Goal: Task Accomplishment & Management: Manage account settings

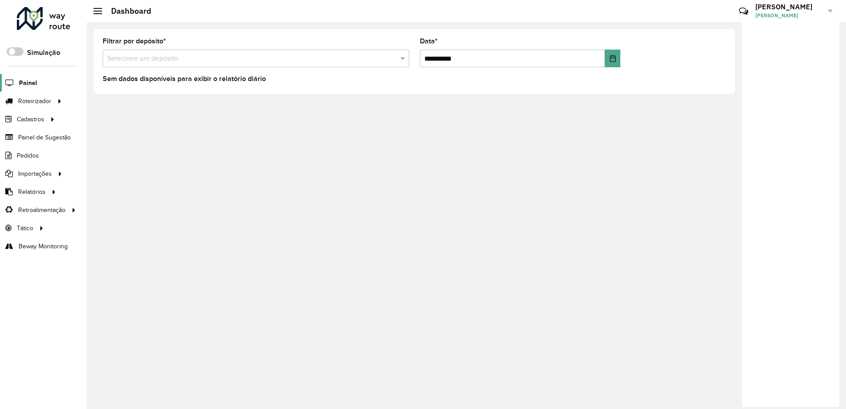
click at [23, 79] on span "Painel" at bounding box center [28, 82] width 18 height 9
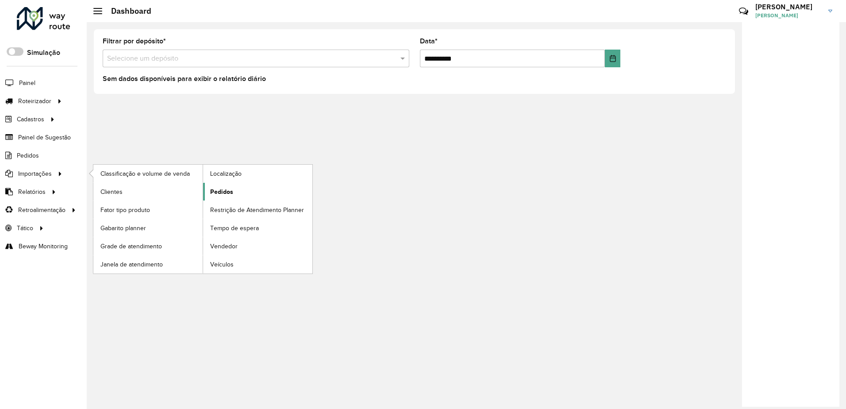
click at [219, 193] on span "Pedidos" at bounding box center [221, 191] width 23 height 9
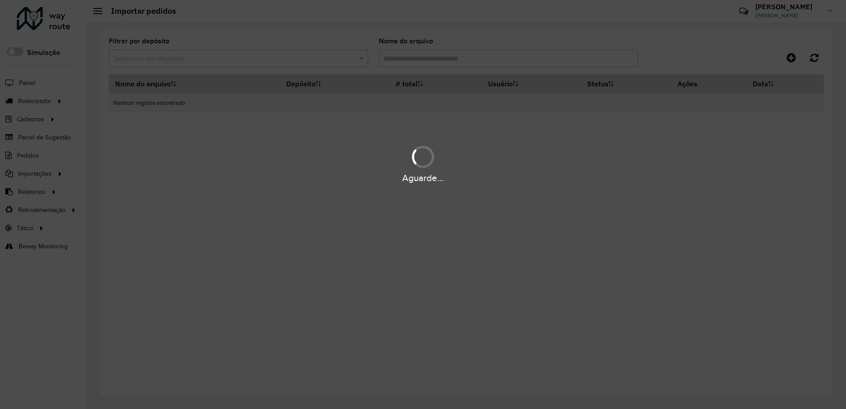
click at [34, 122] on div "Aguarde..." at bounding box center [423, 204] width 846 height 409
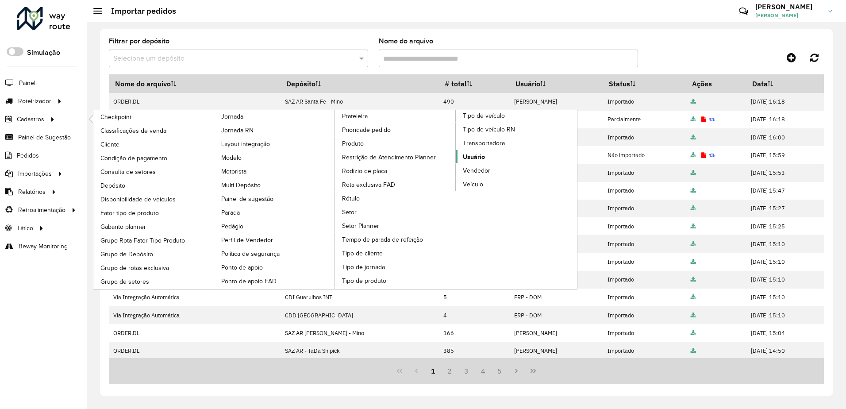
click at [476, 155] on span "Usuário" at bounding box center [474, 156] width 22 height 9
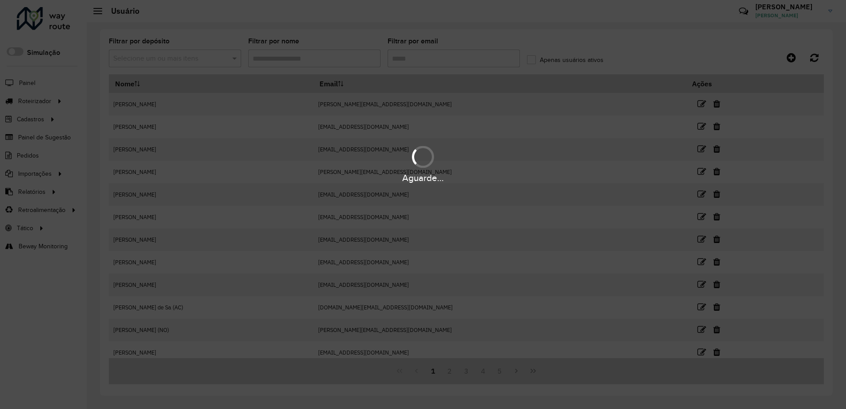
click at [311, 61] on div "Aguarde..." at bounding box center [423, 204] width 846 height 409
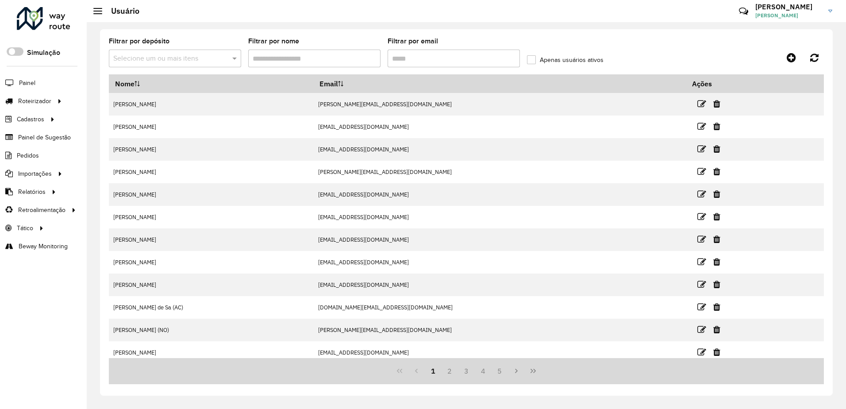
click at [312, 60] on input "Filtrar por nome" at bounding box center [314, 59] width 132 height 18
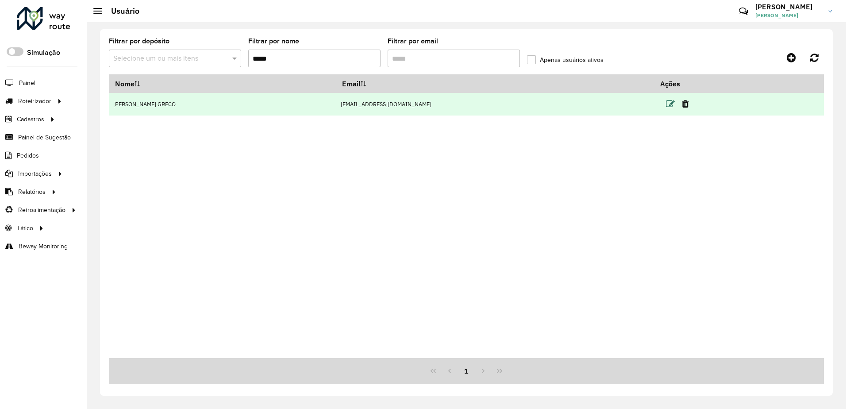
type input "*****"
click at [666, 103] on icon at bounding box center [670, 104] width 9 height 9
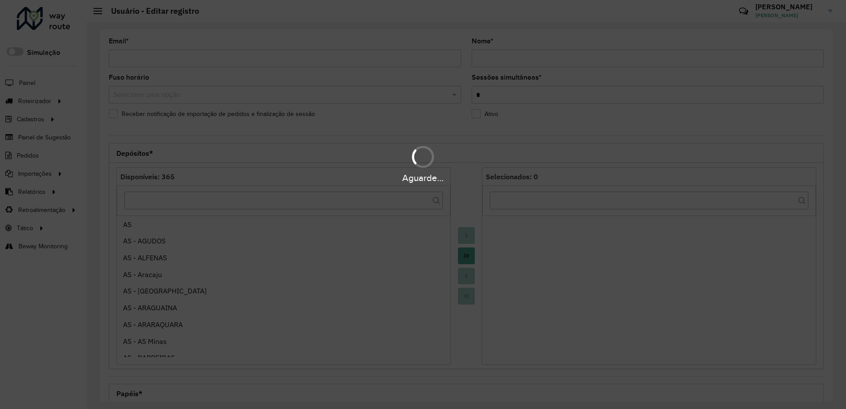
type input "**********"
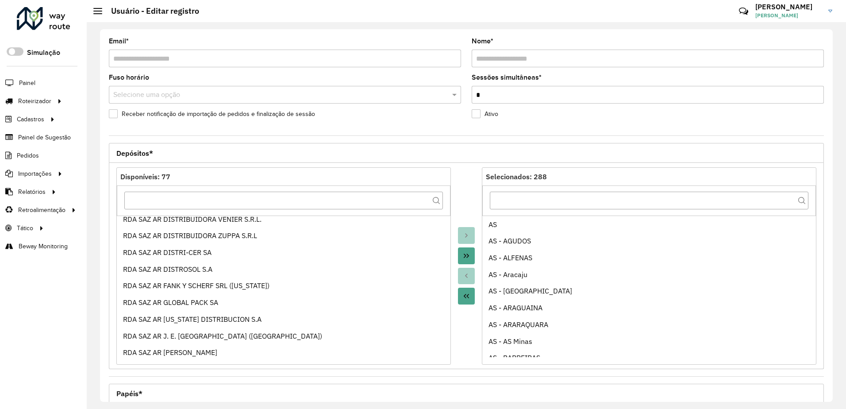
scroll to position [874, 0]
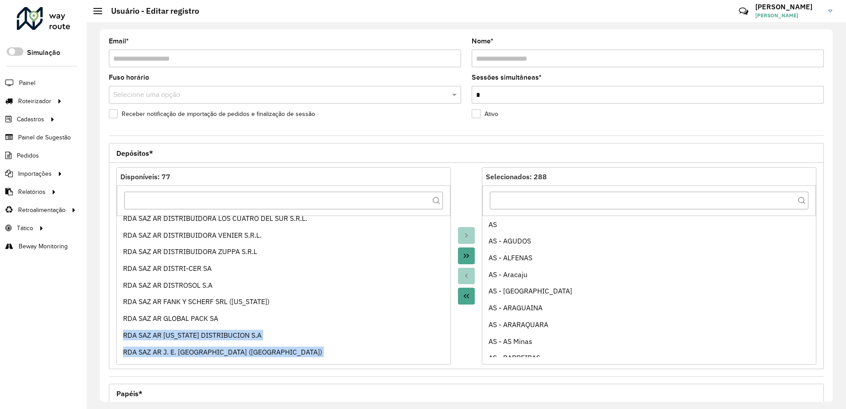
drag, startPoint x: 449, startPoint y: 322, endPoint x: 451, endPoint y: 306, distance: 15.6
click at [451, 306] on div "Disponíveis: 77 DEMO DIRETA Geo CO DIRETA Geo MG DIRETA Geo NE DIRETA Geo NE (V…" at bounding box center [466, 265] width 700 height 197
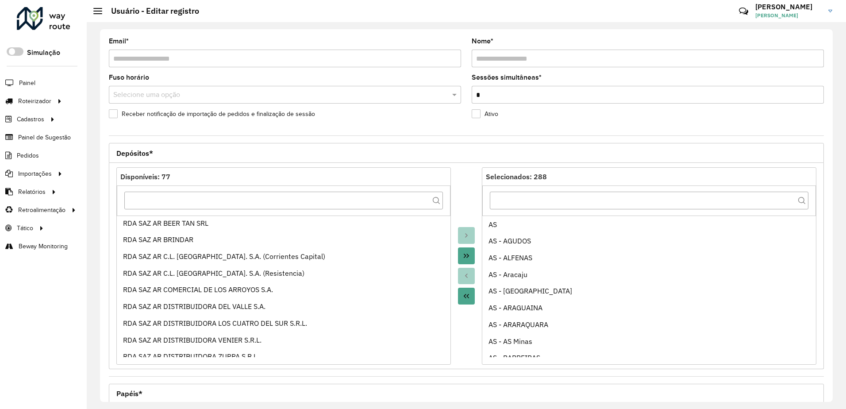
scroll to position [745, 0]
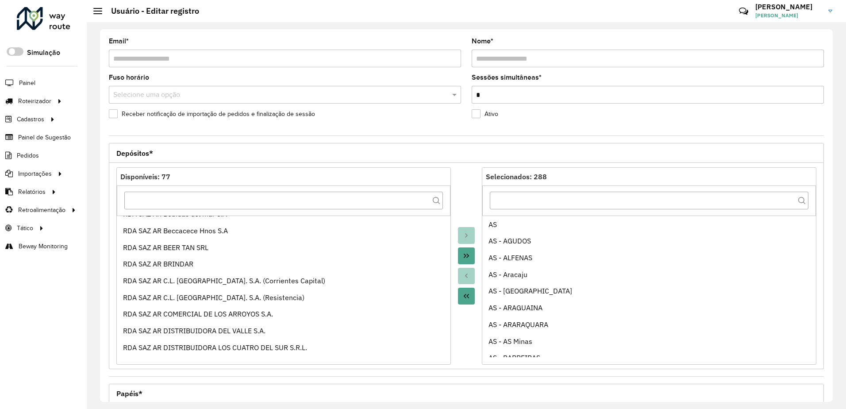
click at [464, 210] on div at bounding box center [466, 265] width 31 height 197
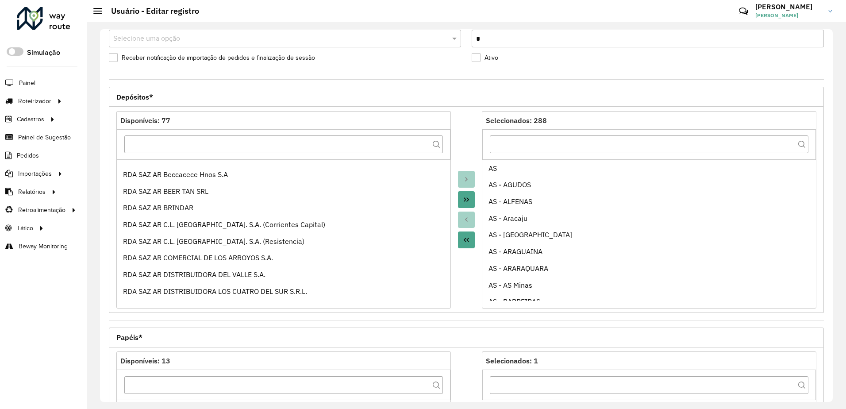
scroll to position [248, 0]
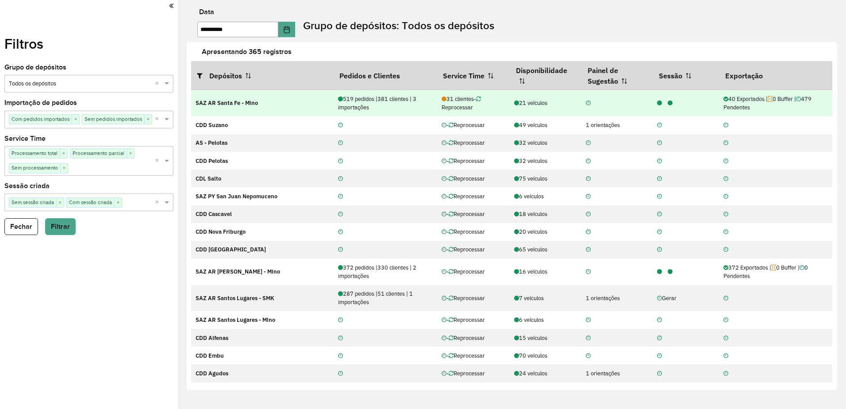
click at [668, 102] on icon at bounding box center [670, 103] width 5 height 6
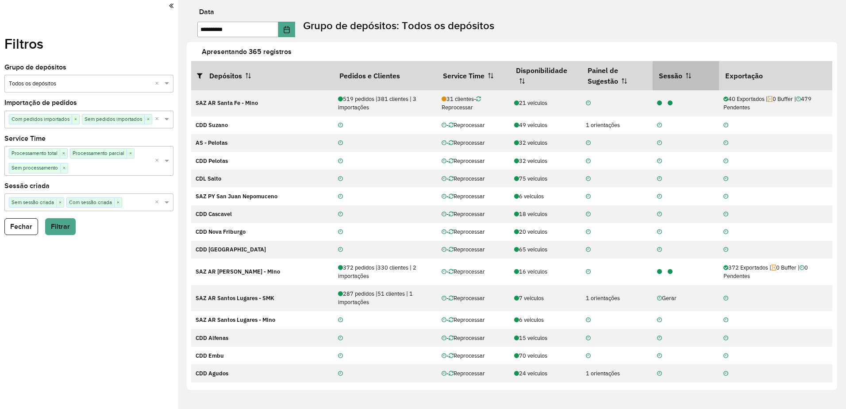
click at [676, 81] on th "Sessão" at bounding box center [686, 75] width 66 height 29
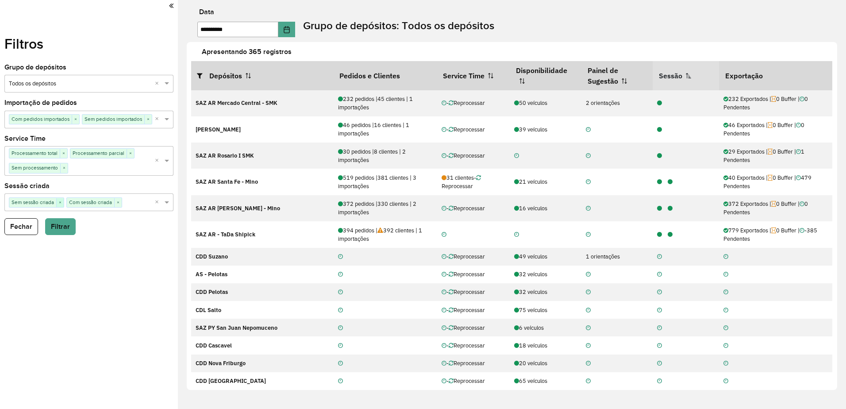
click at [62, 201] on span "×" at bounding box center [60, 202] width 8 height 9
click at [64, 219] on button "Filtrar" at bounding box center [60, 226] width 31 height 17
